Goal: Entertainment & Leisure: Browse casually

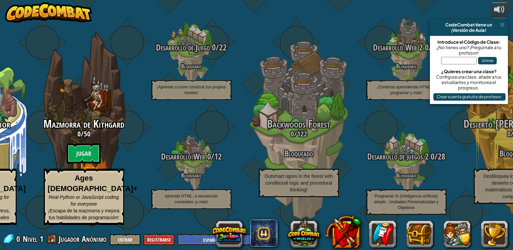
select select "es-ES"
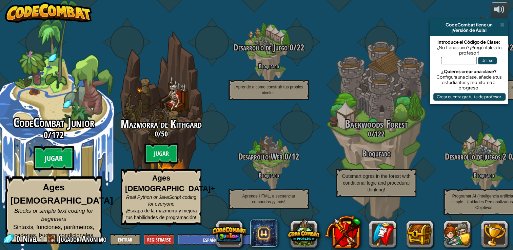
click at [53, 162] on btn "Jugar" at bounding box center [54, 158] width 41 height 24
select select "es-ES"
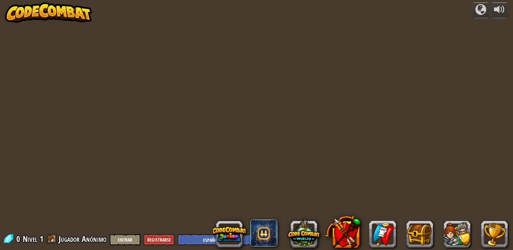
select select "es-ES"
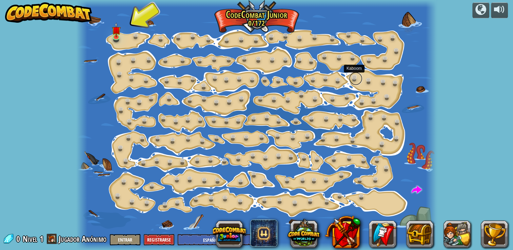
click at [352, 79] on link at bounding box center [356, 79] width 14 height 14
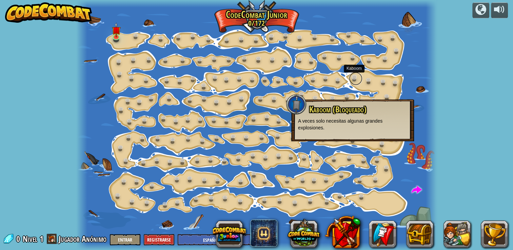
click at [352, 79] on link at bounding box center [356, 79] width 14 height 14
drag, startPoint x: 306, startPoint y: 74, endPoint x: 286, endPoint y: 74, distance: 20.3
click at [286, 74] on div at bounding box center [256, 125] width 361 height 250
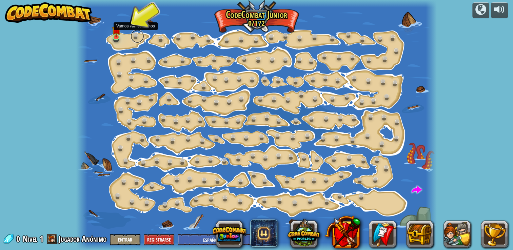
click at [135, 36] on link at bounding box center [137, 36] width 14 height 14
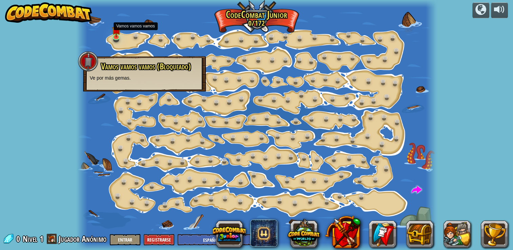
click at [105, 46] on div at bounding box center [256, 125] width 361 height 250
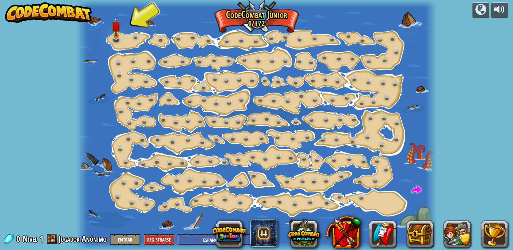
click at [116, 36] on img at bounding box center [115, 26] width 9 height 20
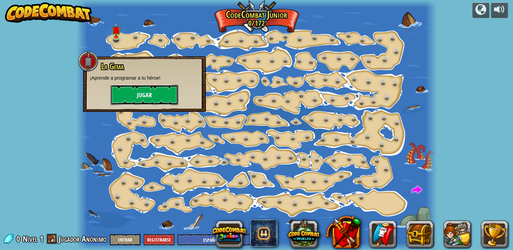
click at [127, 94] on button "Jugar" at bounding box center [144, 95] width 68 height 20
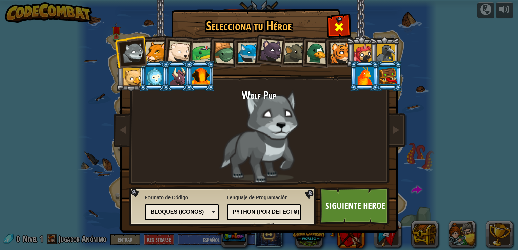
click at [332, 30] on div at bounding box center [338, 26] width 21 height 21
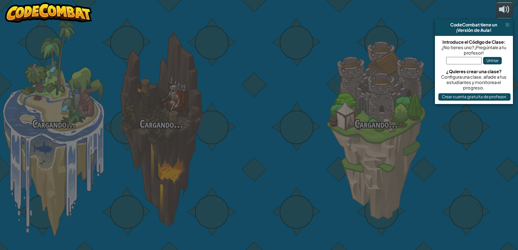
select select "es-ES"
